Goal: Check status: Check status

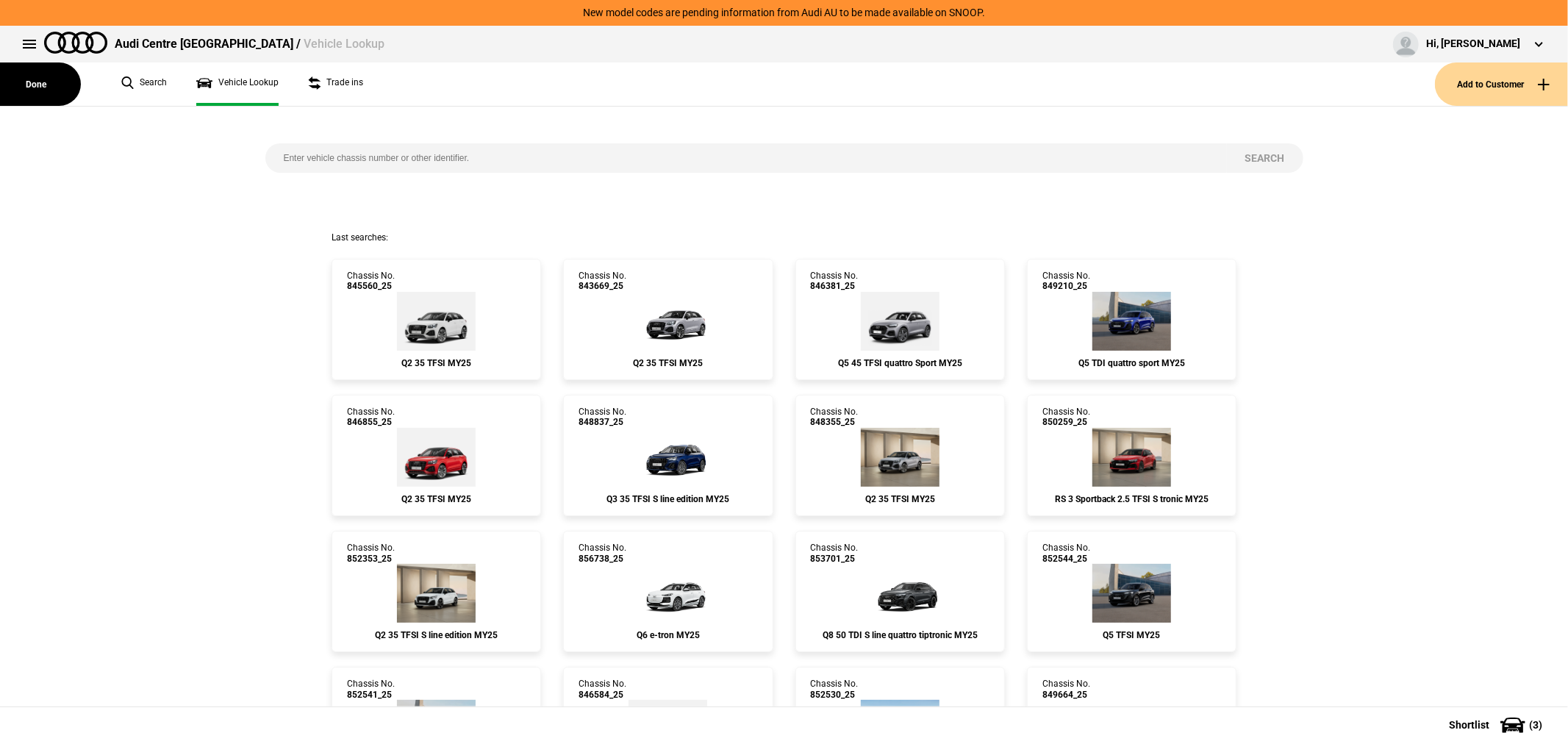
click at [622, 165] on input "search" at bounding box center [746, 158] width 962 height 30
type input "849836"
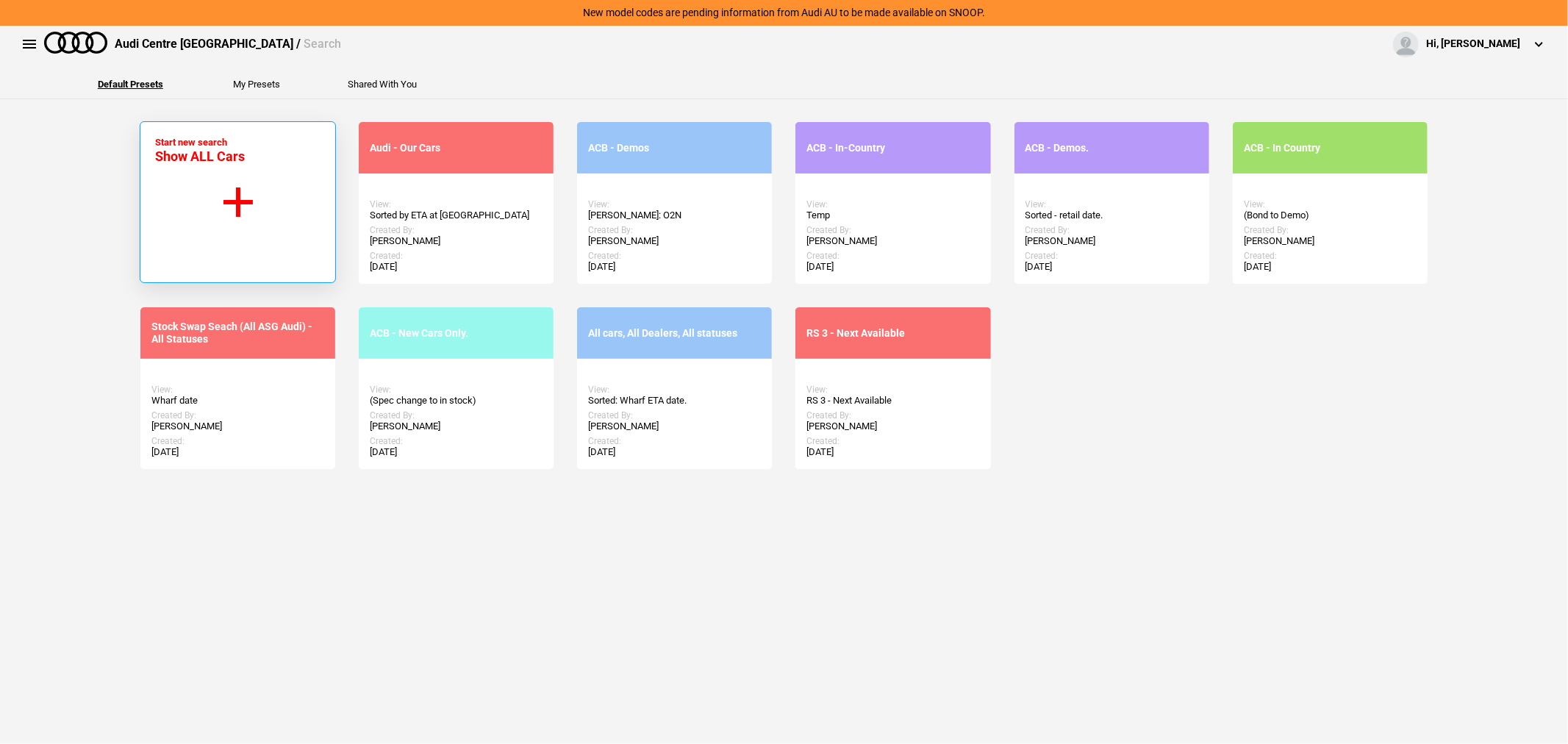
click at [183, 219] on button "Start new search Show ALL Cars" at bounding box center [237, 202] width 196 height 161
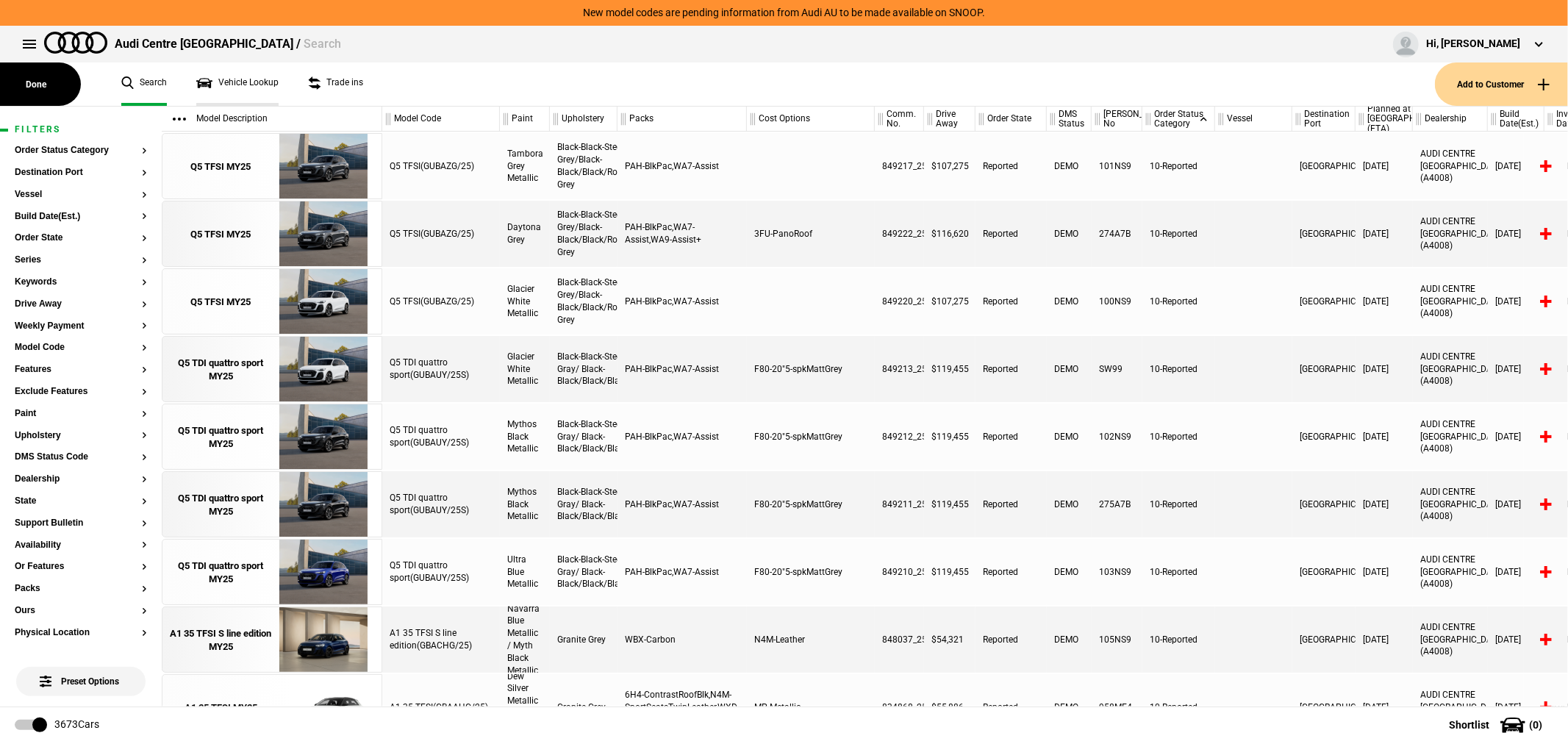
click at [203, 85] on link "Vehicle Lookup" at bounding box center [237, 84] width 82 height 43
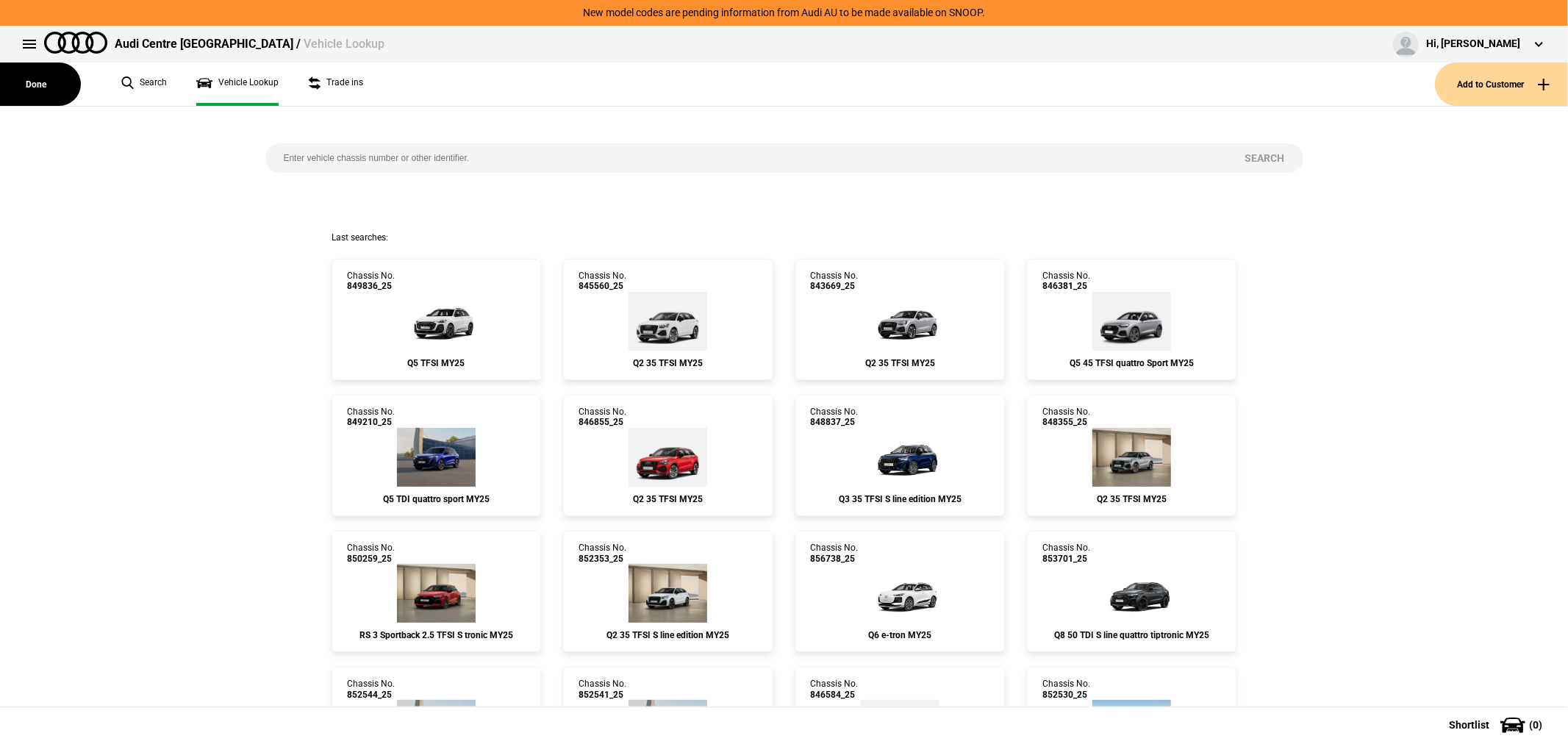
click at [562, 156] on input "search" at bounding box center [746, 158] width 962 height 30
type input "849146"
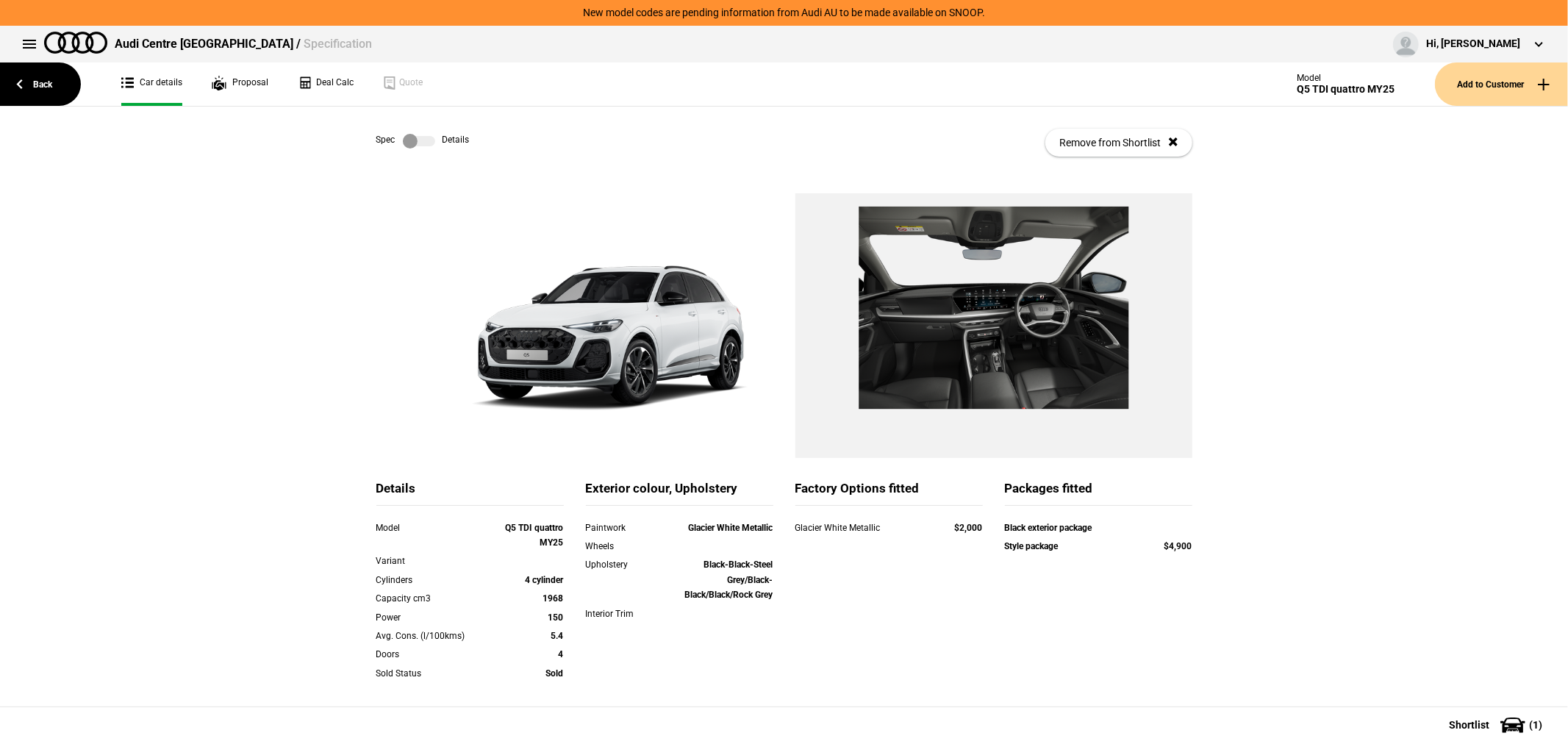
click at [416, 143] on label at bounding box center [419, 141] width 32 height 15
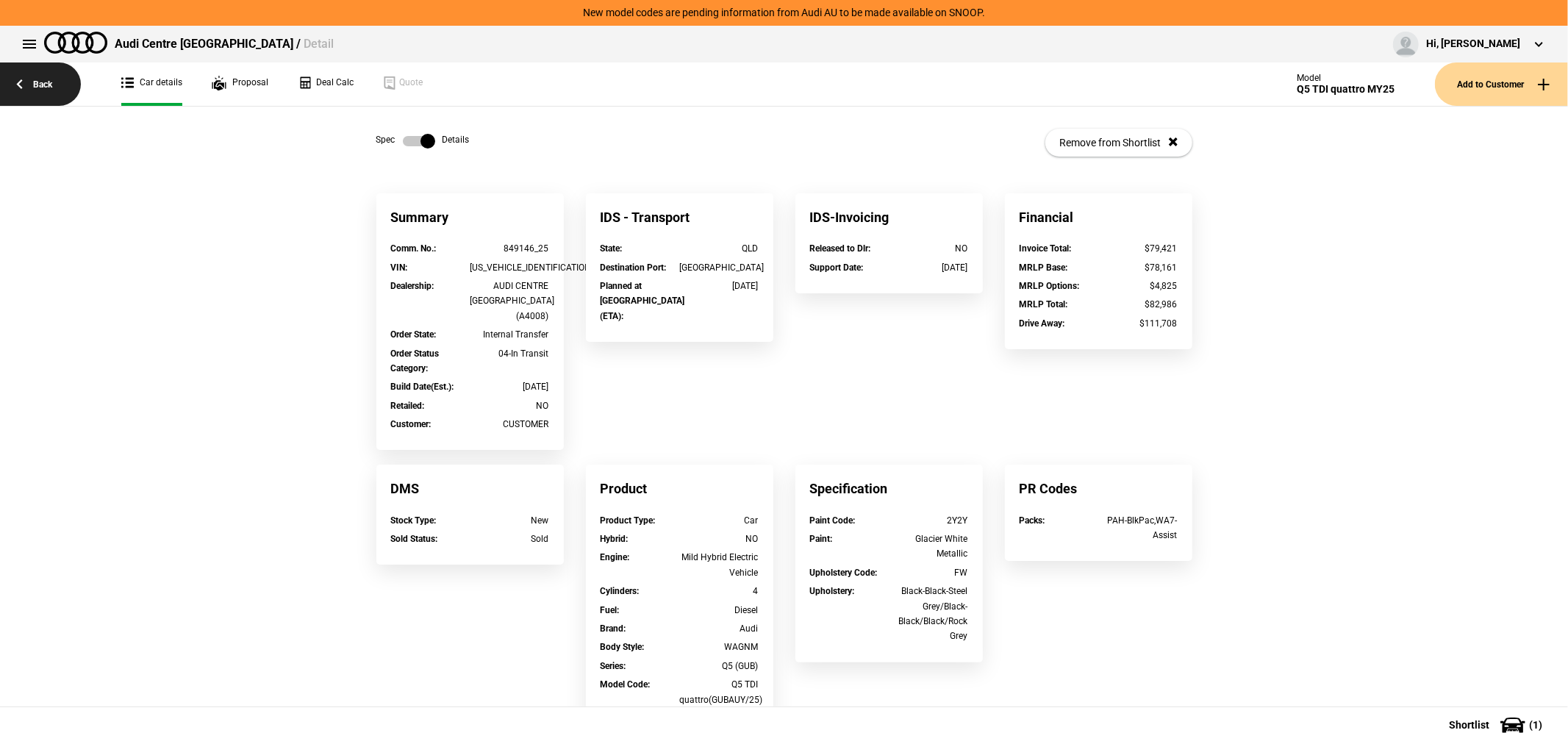
click at [30, 85] on link "Back" at bounding box center [41, 84] width 81 height 43
